Goal: Information Seeking & Learning: Compare options

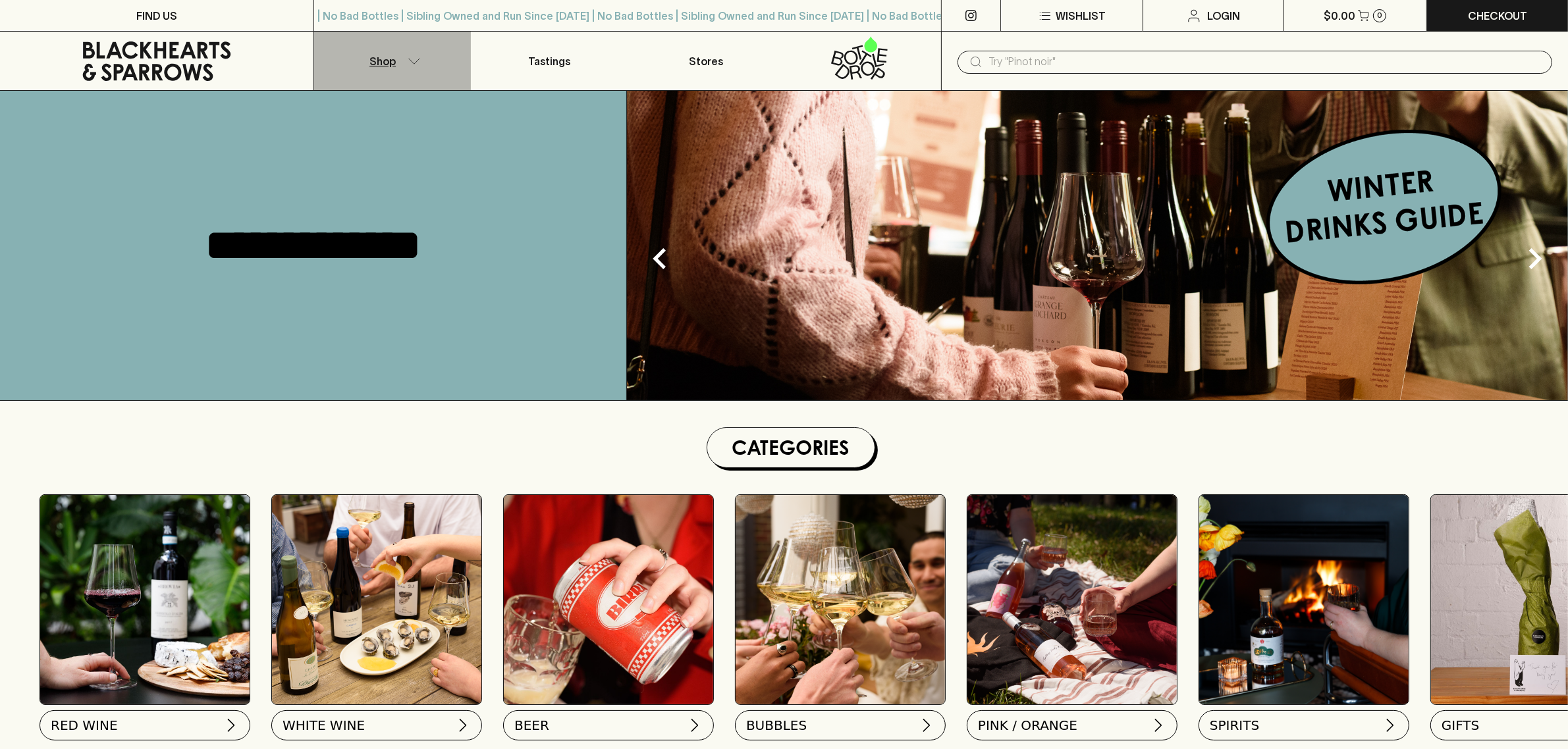
click at [372, 64] on p "Shop" at bounding box center [383, 61] width 26 height 16
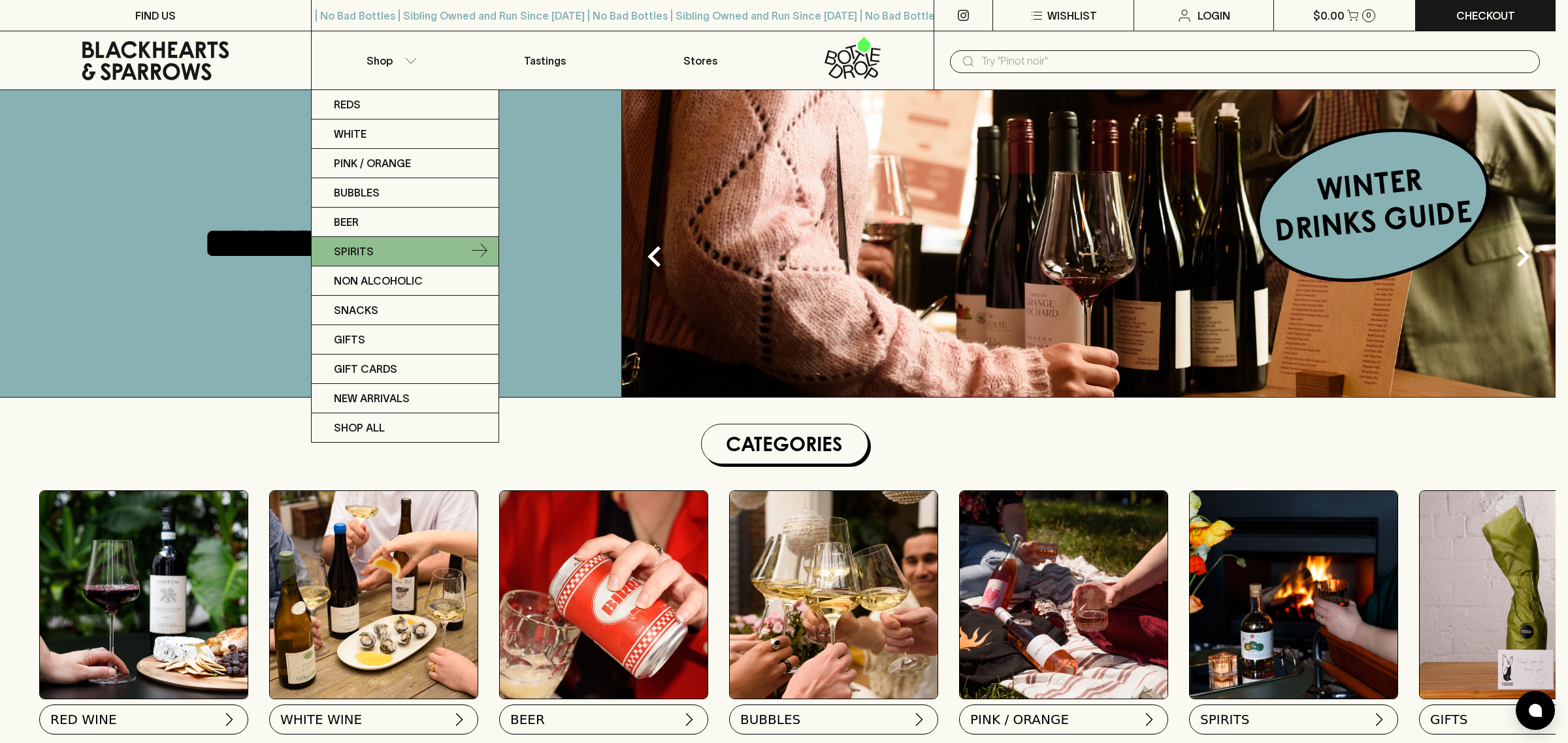
click at [364, 252] on p "Spirits" at bounding box center [353, 251] width 40 height 16
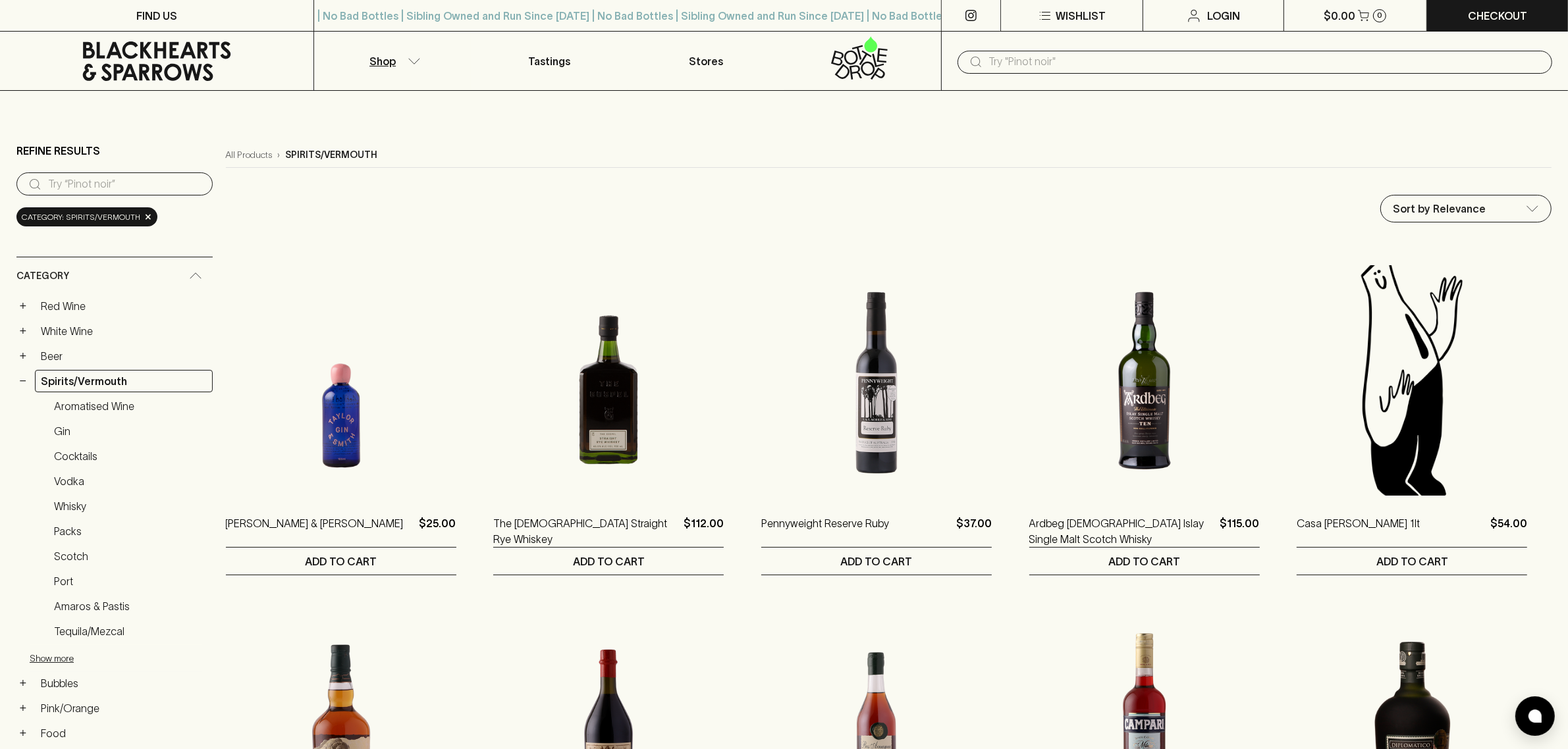
click at [386, 51] on button "Shop" at bounding box center [392, 61] width 156 height 59
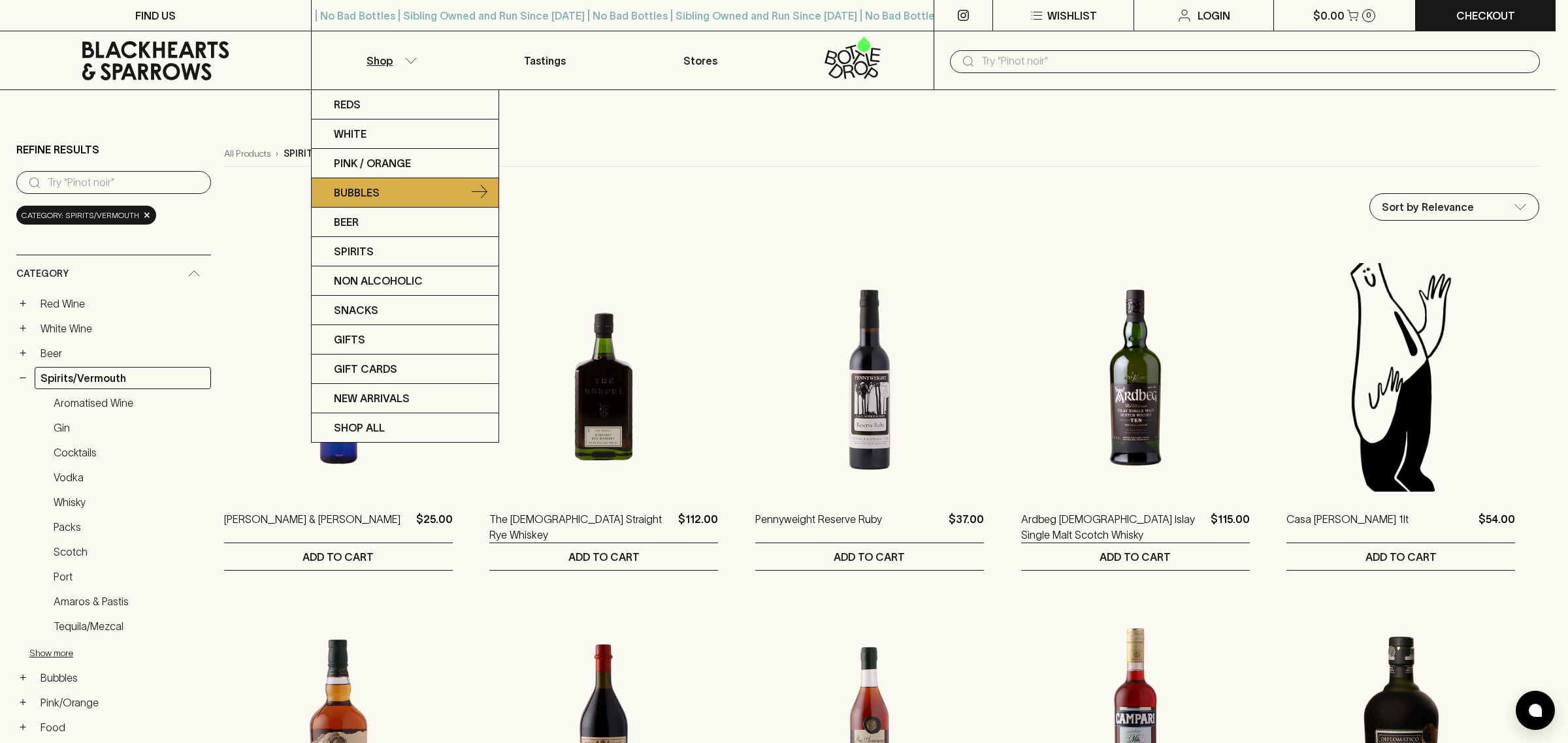
click at [376, 193] on p "Bubbles" at bounding box center [356, 193] width 46 height 16
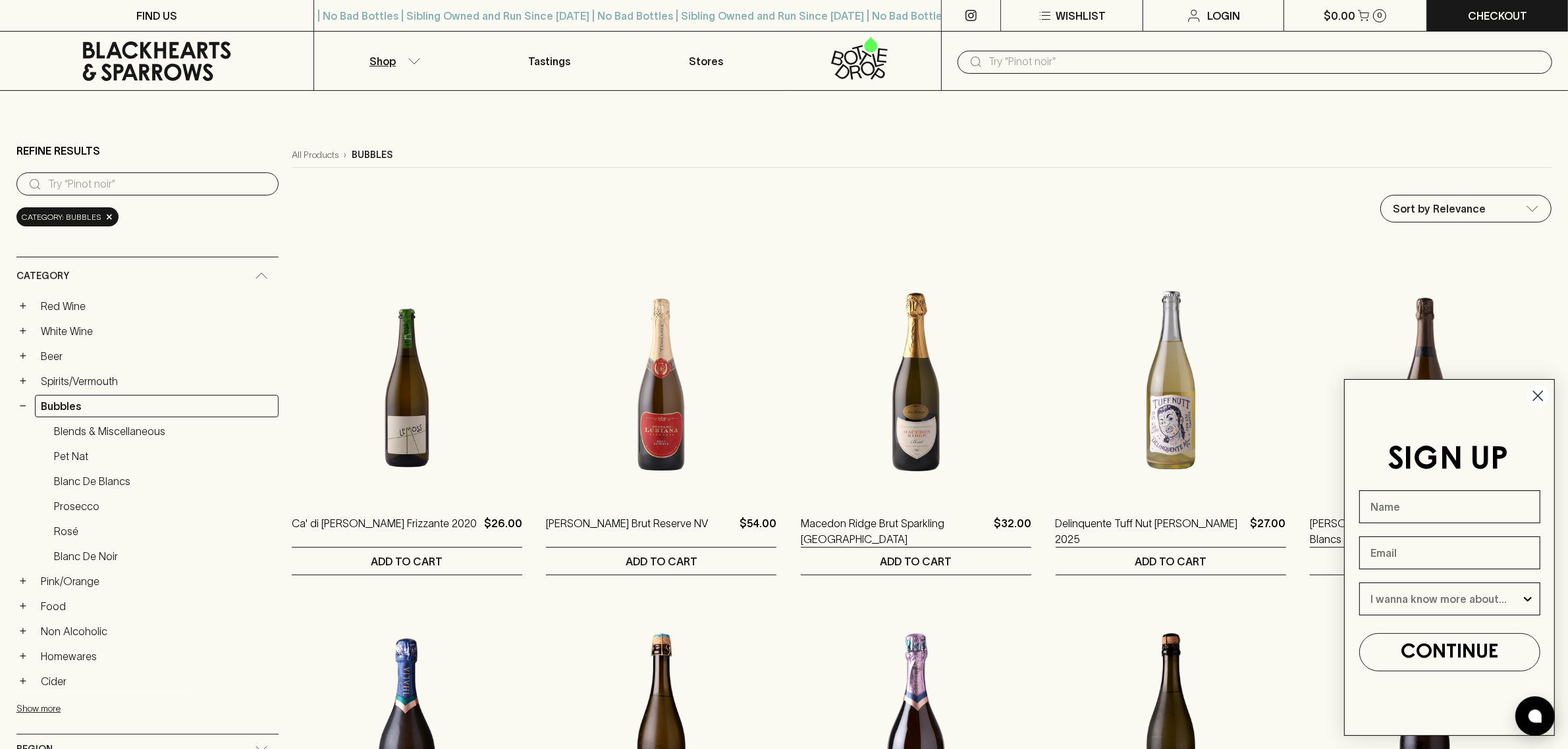
click at [1525, 400] on div "SIGN UP CONTINUE" at bounding box center [1450, 558] width 189 height 330
click at [1542, 396] on circle "Close dialog" at bounding box center [1538, 396] width 22 height 22
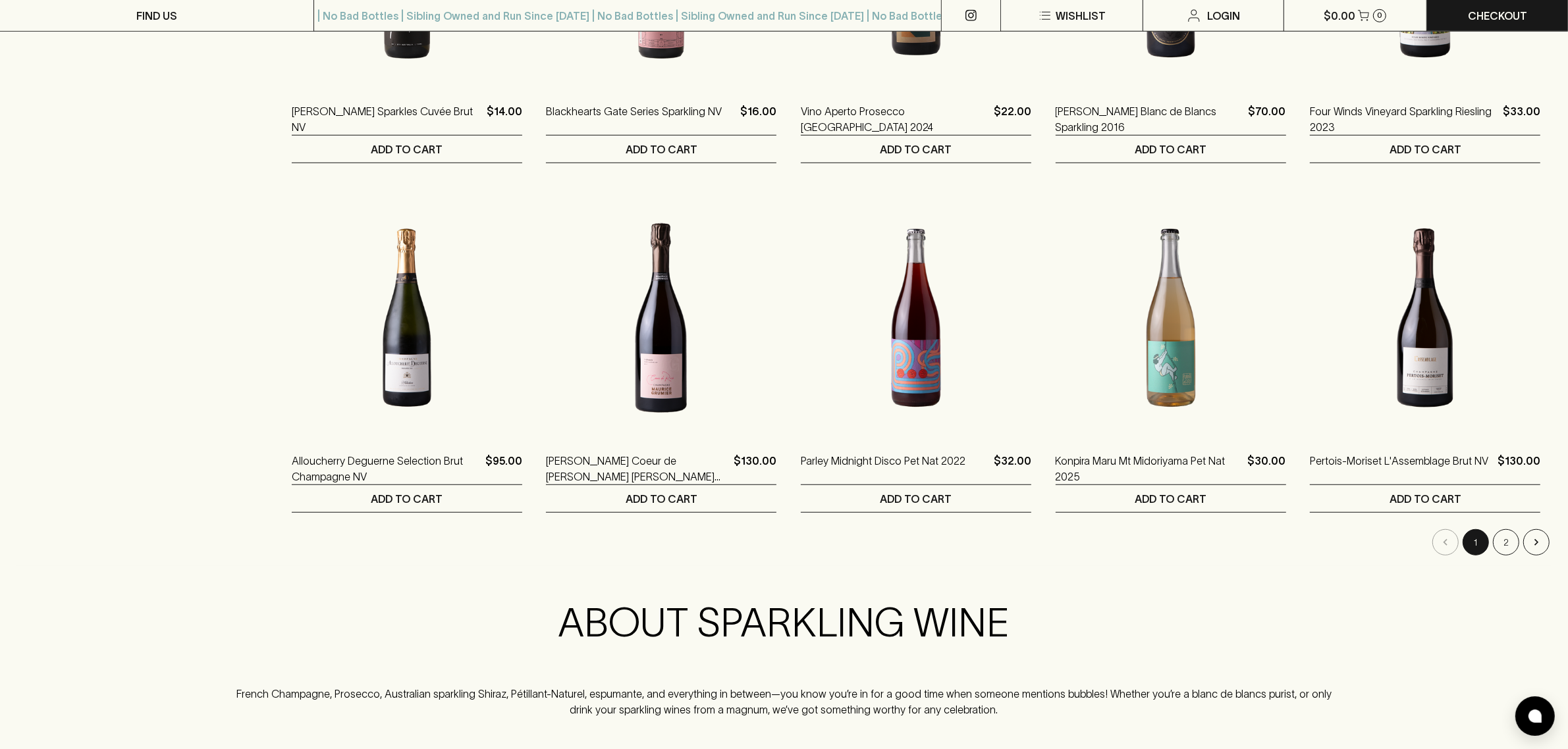
scroll to position [1153, 0]
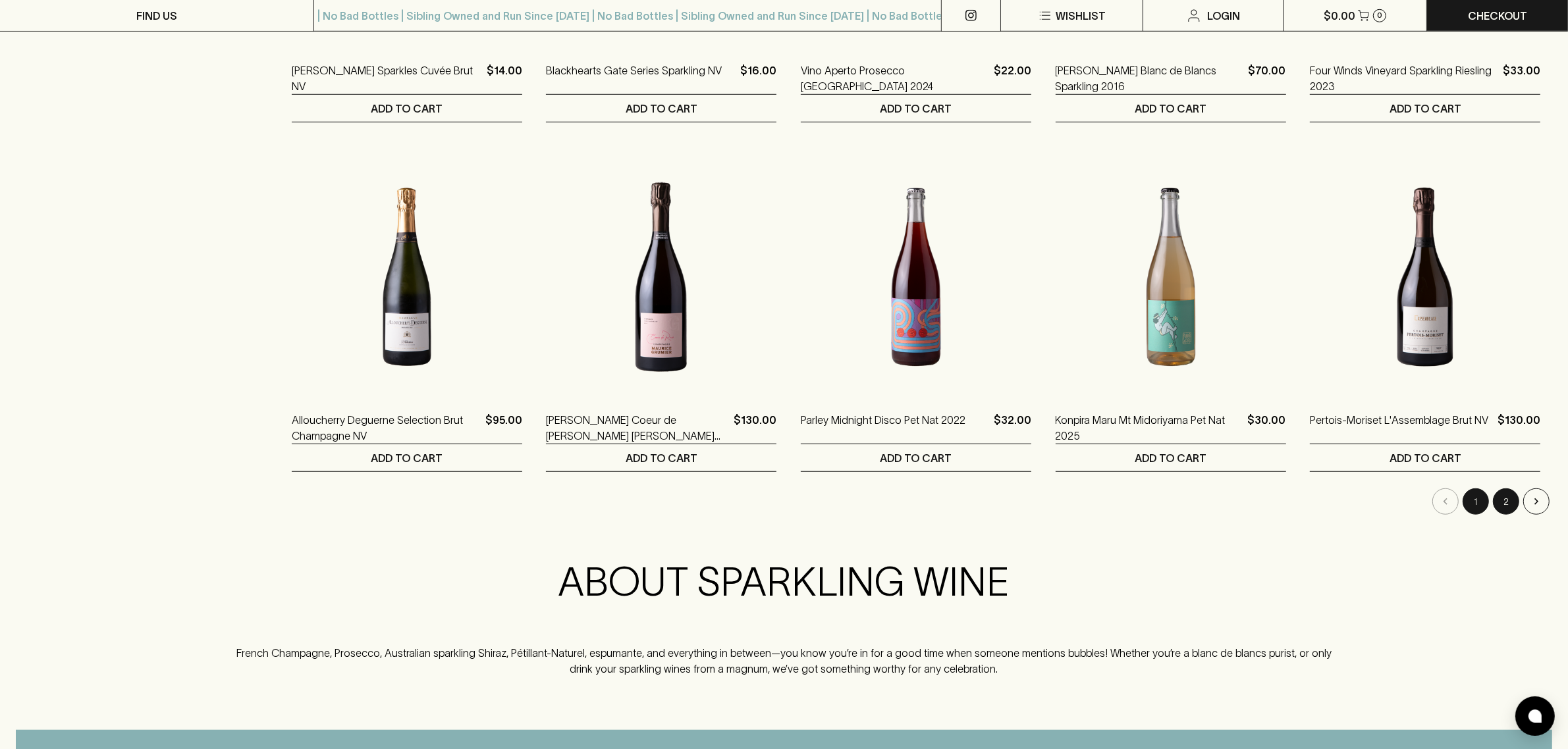
click at [1515, 503] on button "2" at bounding box center [1506, 501] width 26 height 26
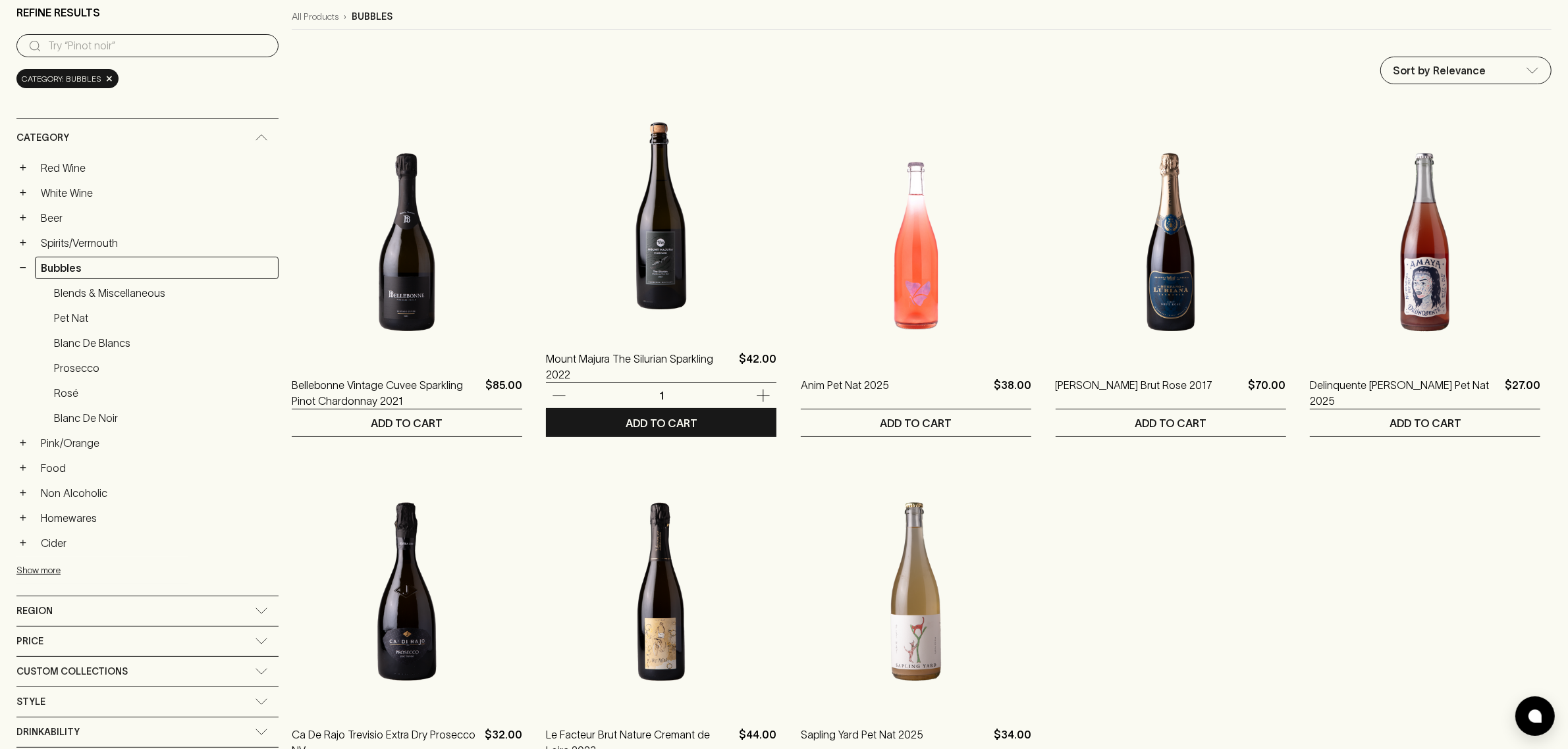
scroll to position [494, 0]
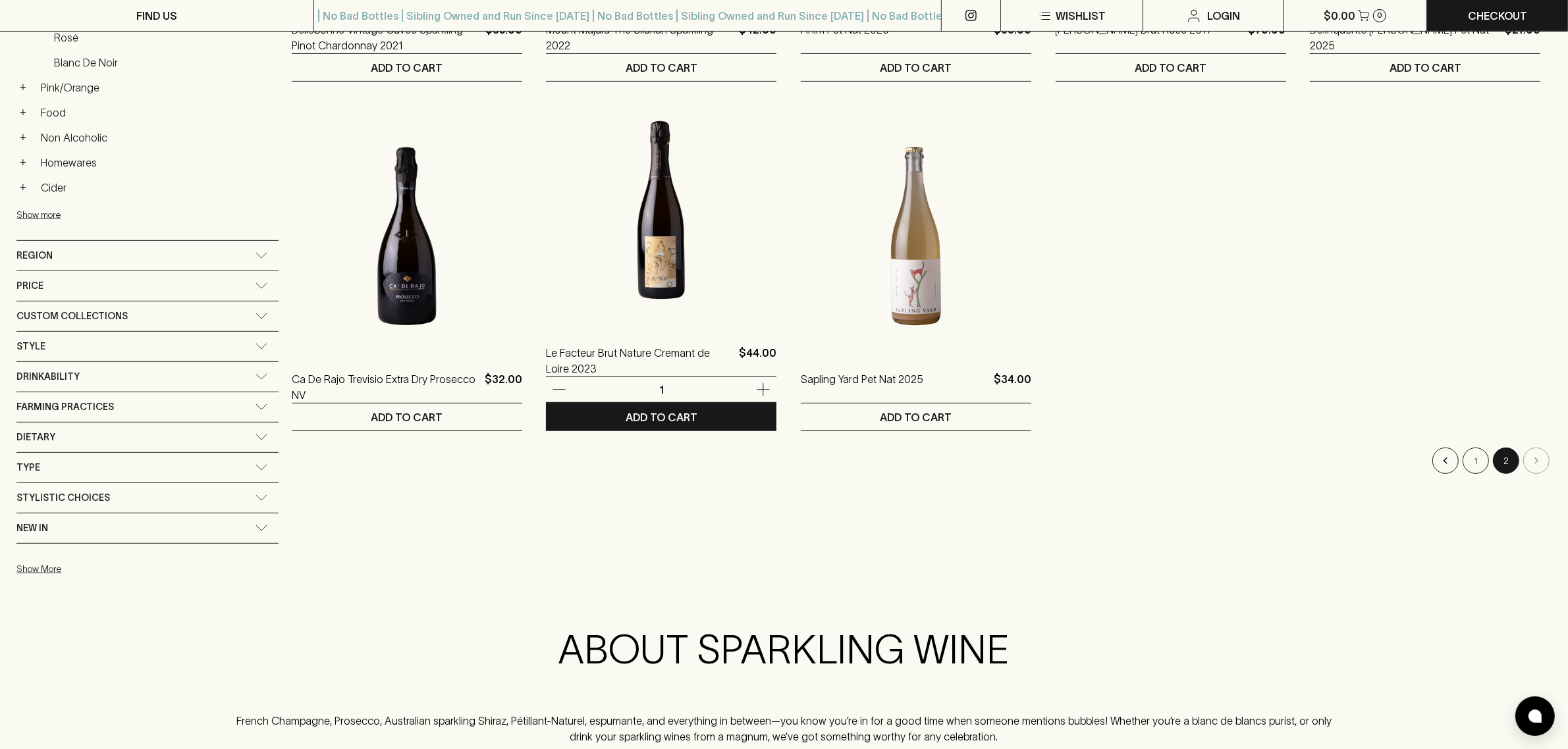
click at [653, 218] on img at bounding box center [661, 209] width 231 height 231
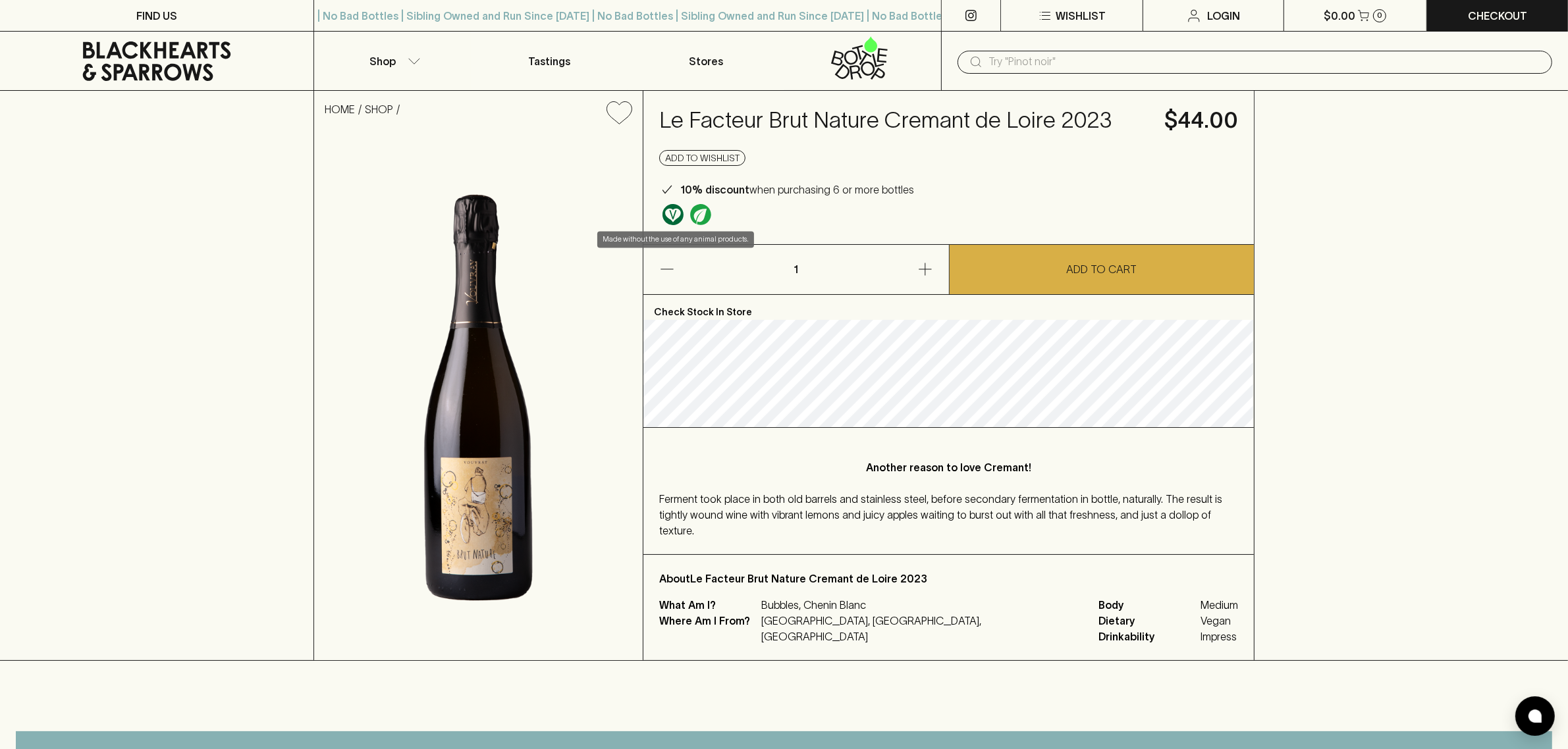
click at [676, 215] on img "Made without the use of any animal products." at bounding box center [673, 215] width 21 height 21
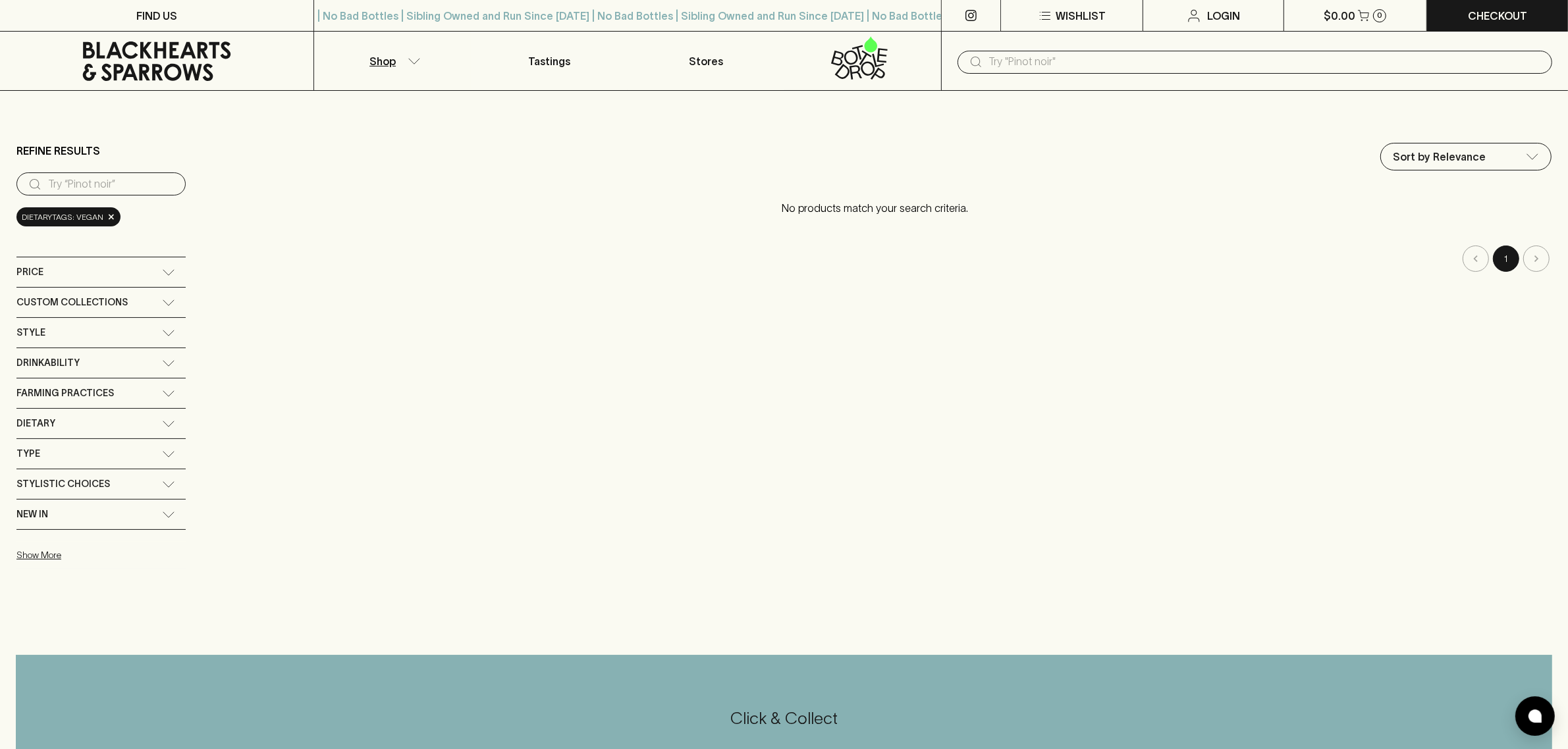
click at [113, 374] on div "Drinkability" at bounding box center [101, 363] width 169 height 29
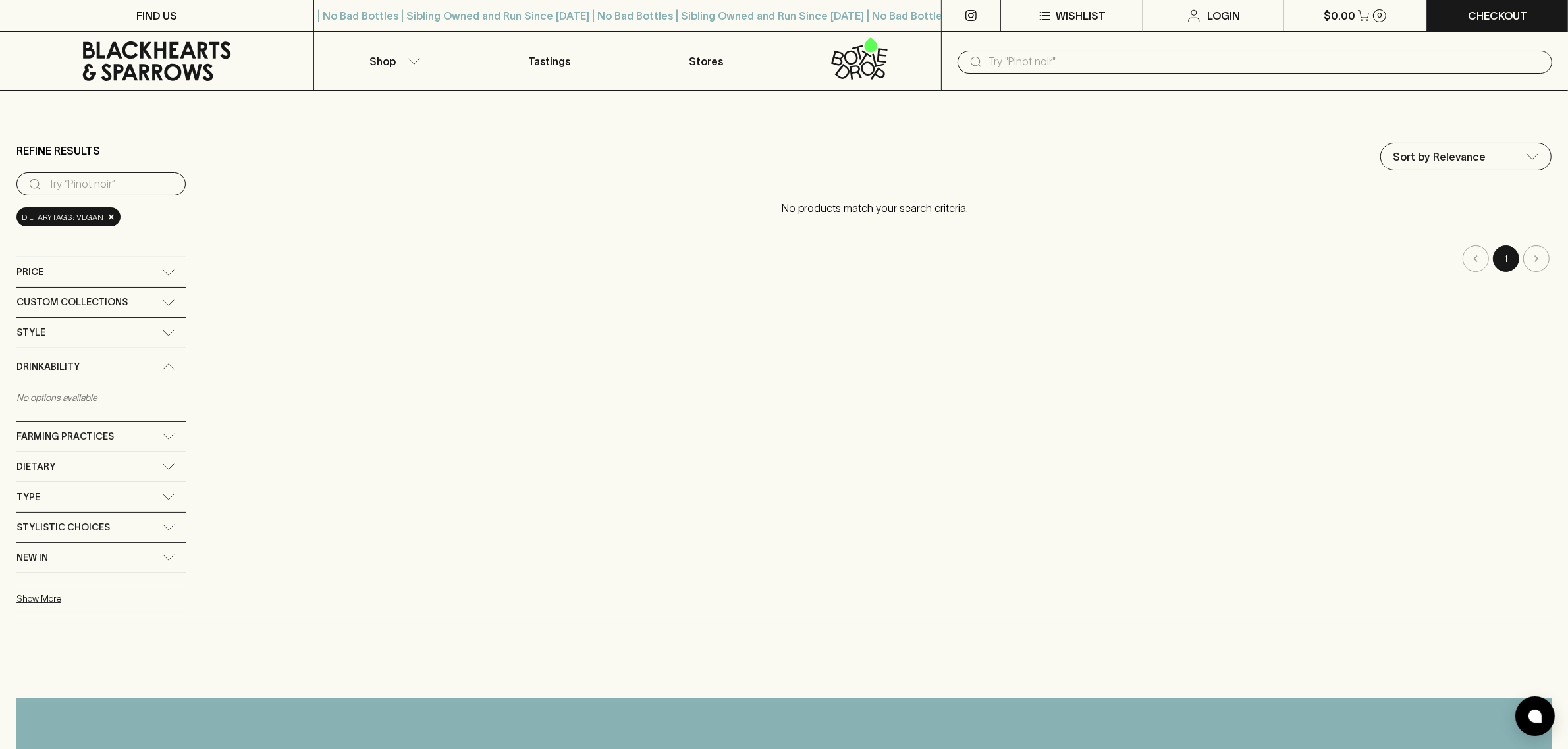
click at [97, 448] on div "Farming Practices" at bounding box center [101, 436] width 169 height 29
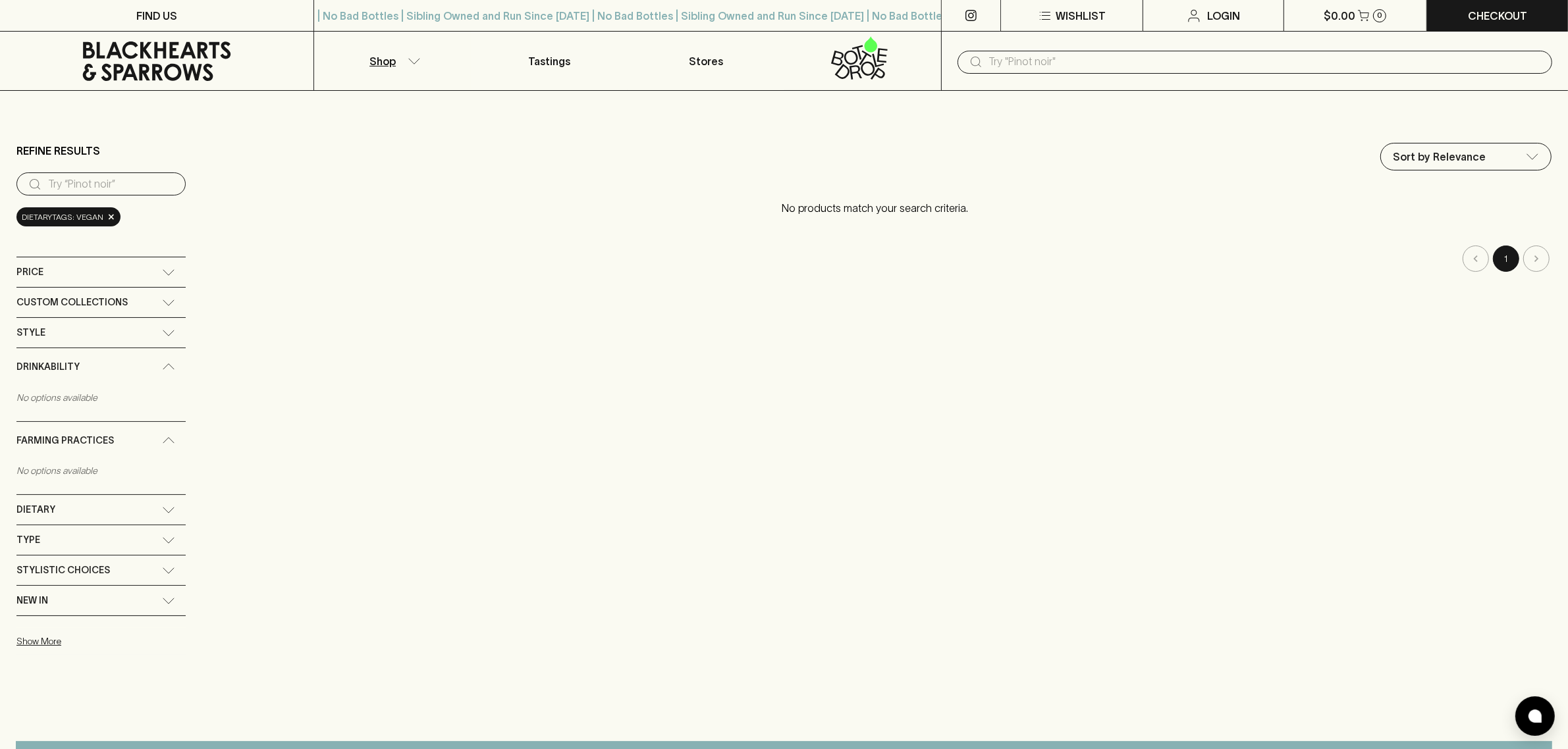
click at [71, 512] on div "Dietary" at bounding box center [89, 510] width 146 height 17
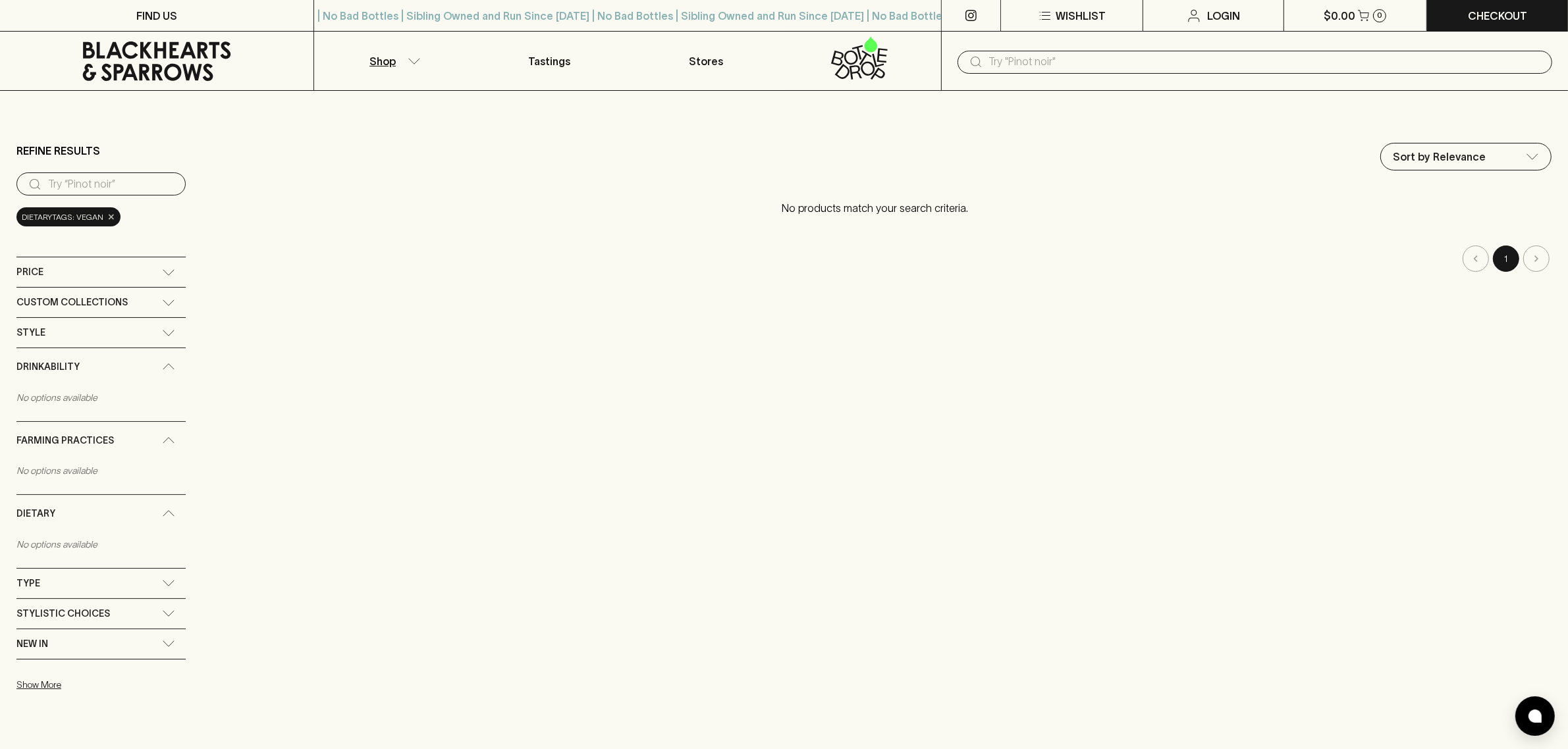
click at [107, 218] on span "×" at bounding box center [111, 217] width 8 height 14
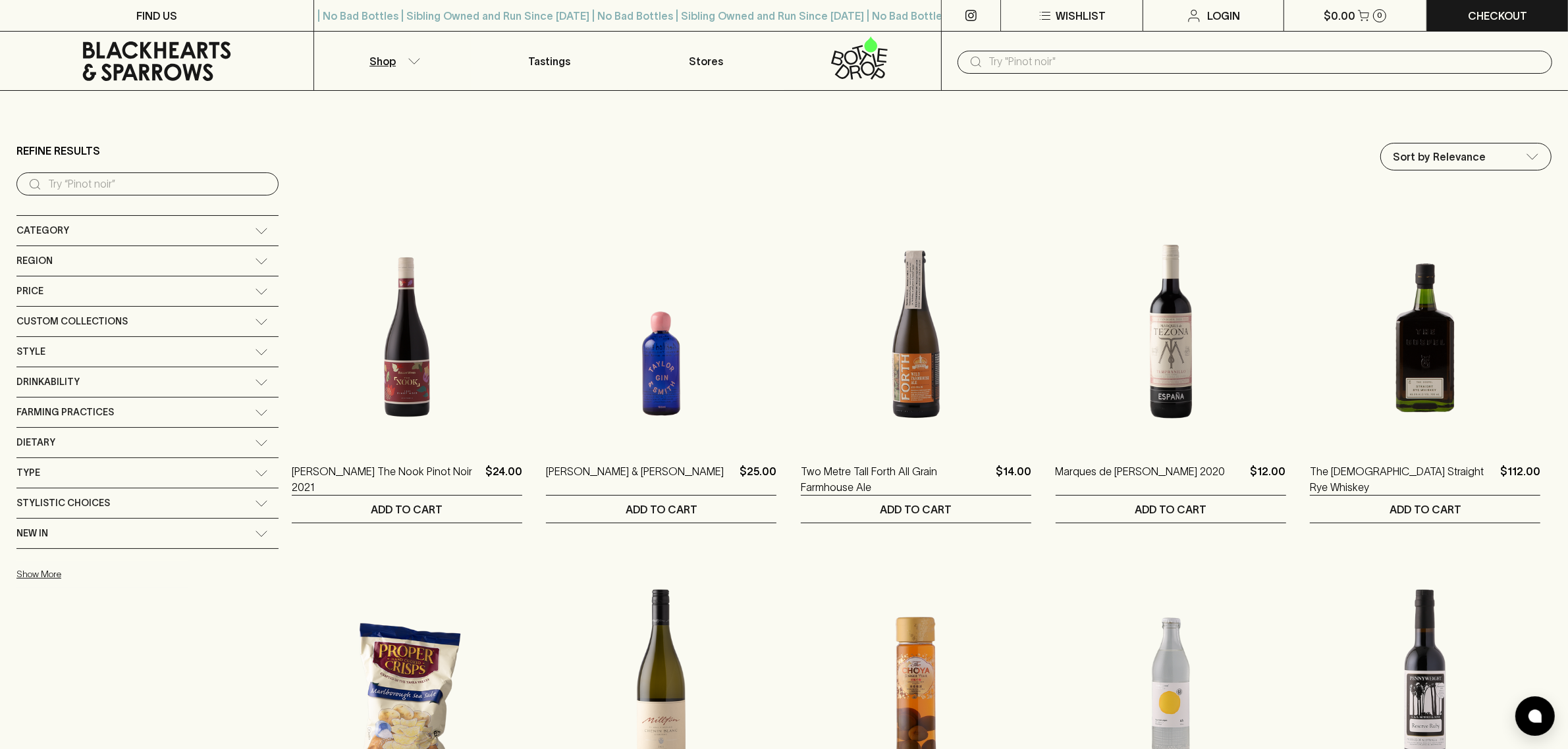
click at [64, 441] on div "Dietary" at bounding box center [135, 443] width 238 height 17
click at [117, 419] on div "Farming Practices" at bounding box center [135, 413] width 238 height 17
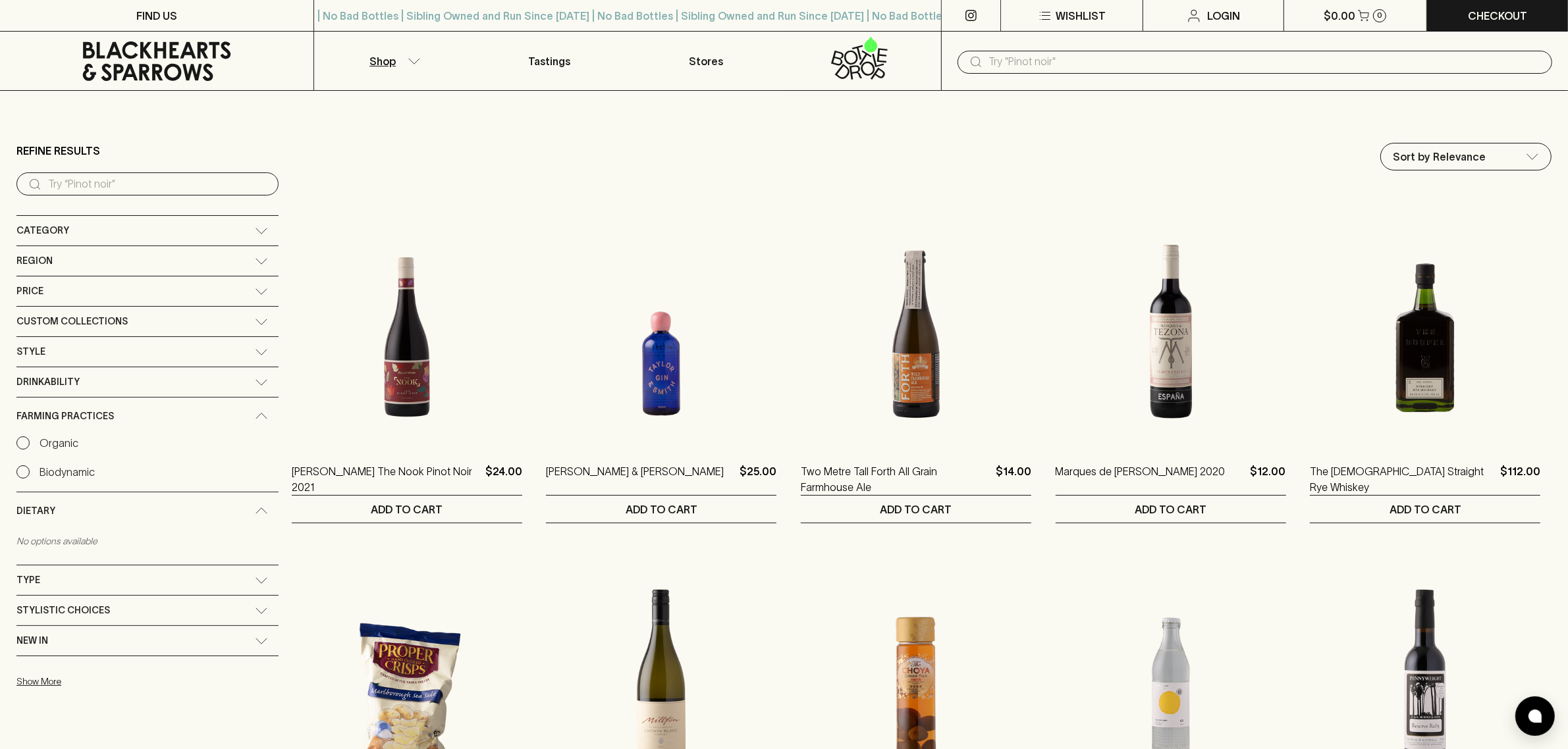
click at [30, 472] on label "Biodynamic" at bounding box center [56, 472] width 79 height 16
click at [29, 472] on input "Biodynamic" at bounding box center [23, 472] width 13 height 13
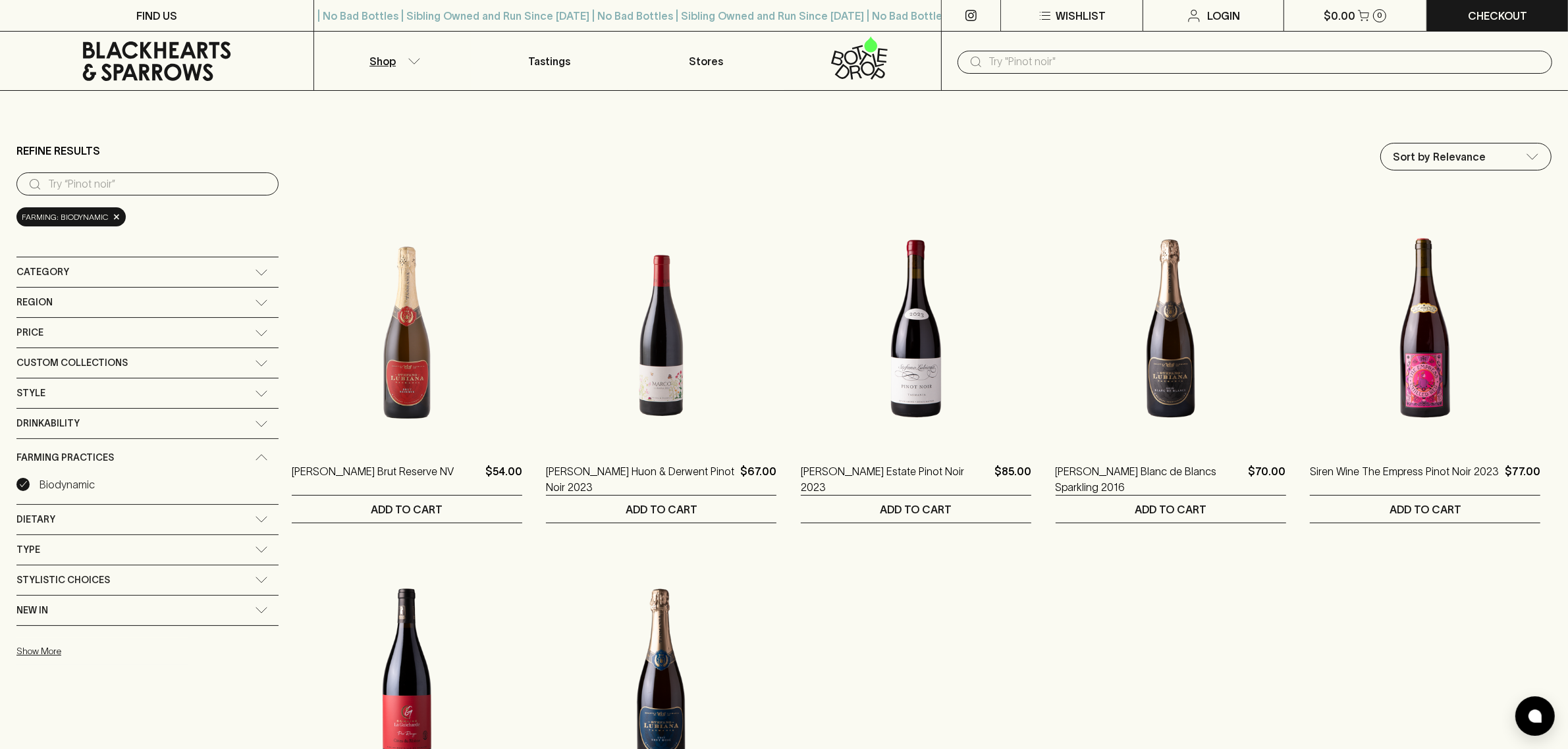
click at [355, 370] on img at bounding box center [407, 328] width 231 height 231
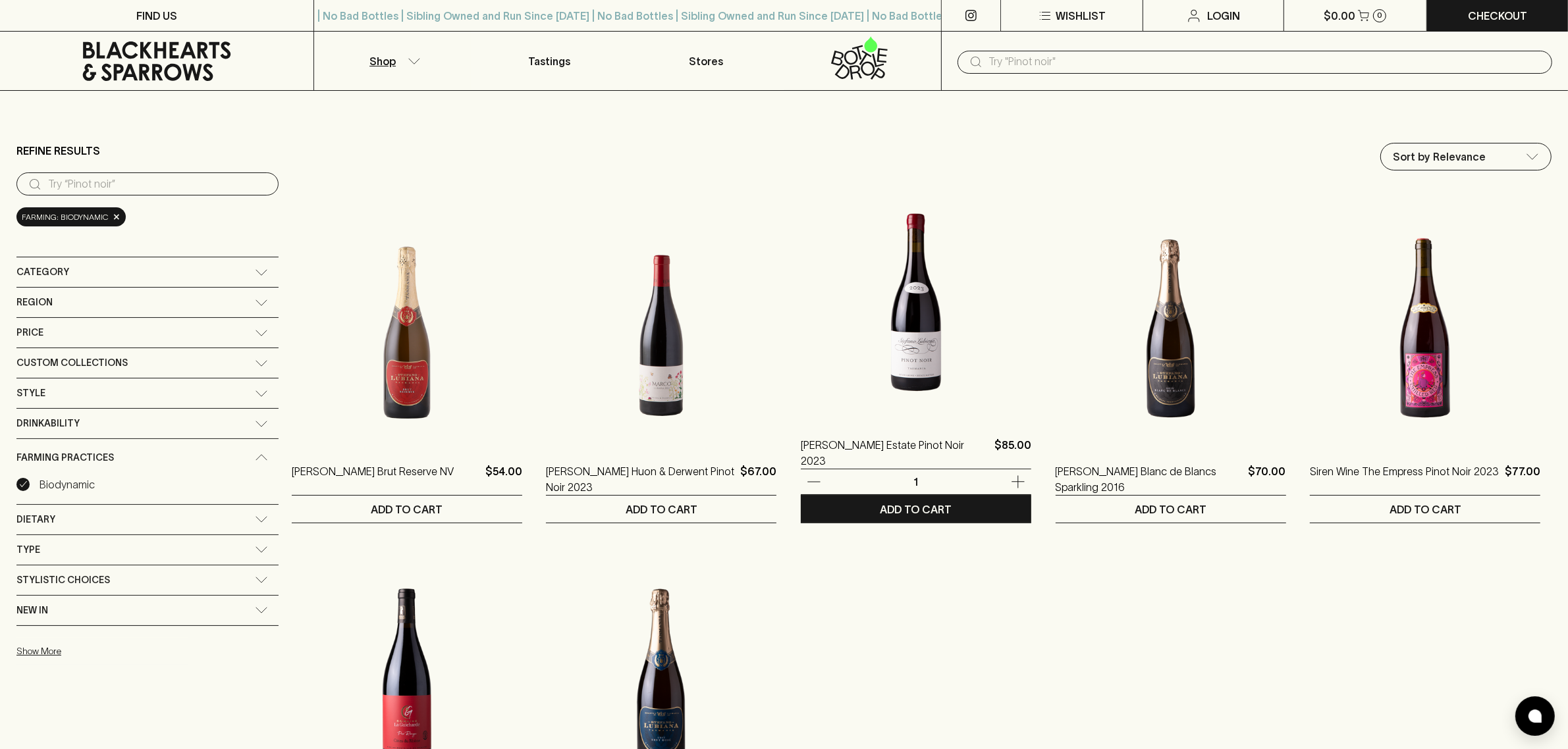
click at [919, 349] on img at bounding box center [916, 302] width 231 height 231
